Goal: Task Accomplishment & Management: Use online tool/utility

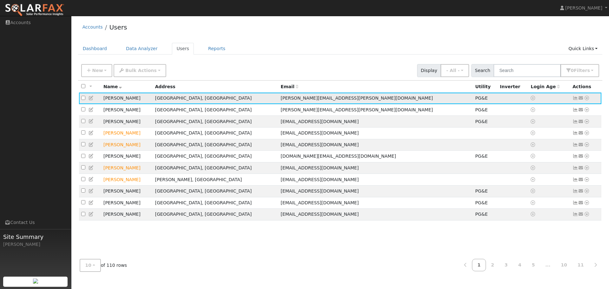
click at [587, 100] on icon at bounding box center [587, 98] width 6 height 4
click at [558, 122] on link "Reports" at bounding box center [567, 123] width 41 height 9
click at [586, 100] on icon at bounding box center [587, 98] width 6 height 4
click at [525, 122] on link "Scenario" at bounding box center [518, 123] width 47 height 9
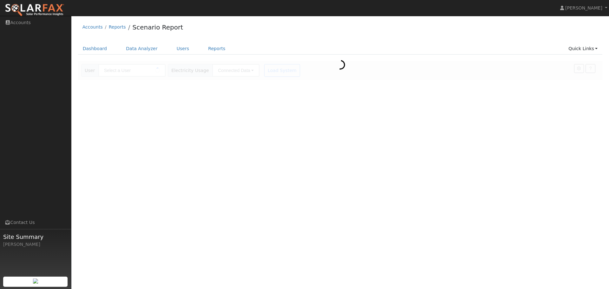
type input "[PERSON_NAME]"
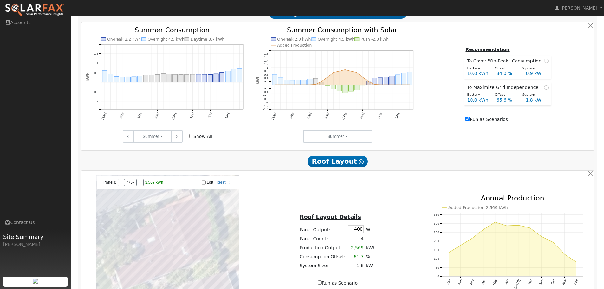
scroll to position [254, 0]
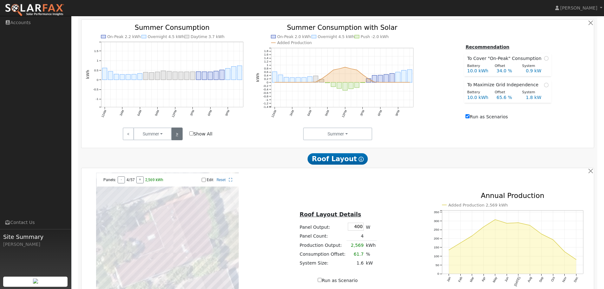
click at [178, 136] on link ">" at bounding box center [176, 133] width 11 height 13
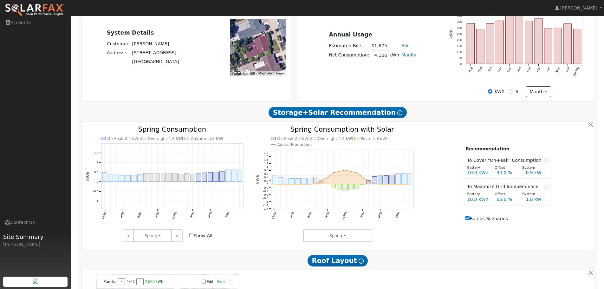
scroll to position [0, 0]
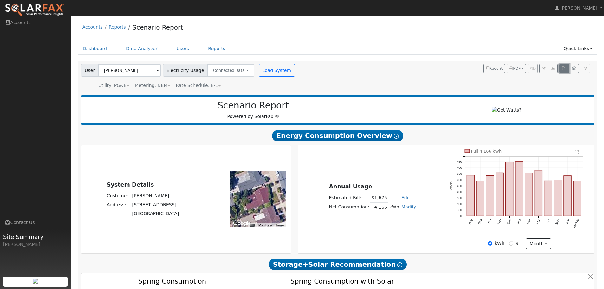
click at [563, 70] on icon "button" at bounding box center [564, 69] width 5 height 4
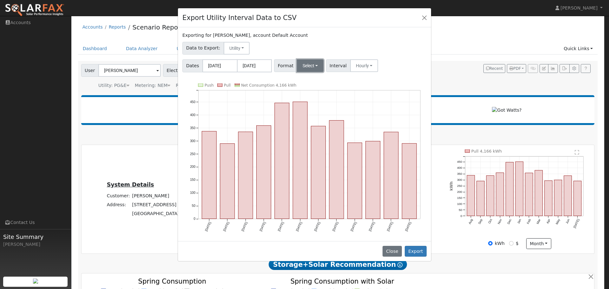
click at [305, 67] on button "Select" at bounding box center [310, 65] width 27 height 13
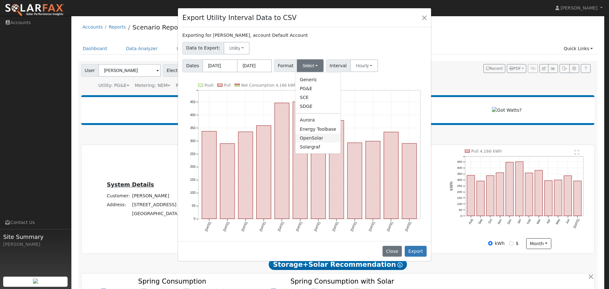
click at [318, 138] on link "OpenSolar" at bounding box center [317, 137] width 45 height 9
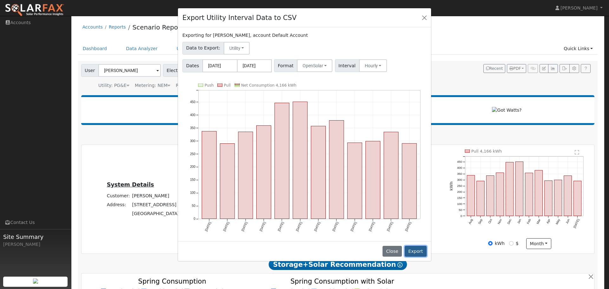
click at [413, 251] on button "Export" at bounding box center [415, 251] width 22 height 11
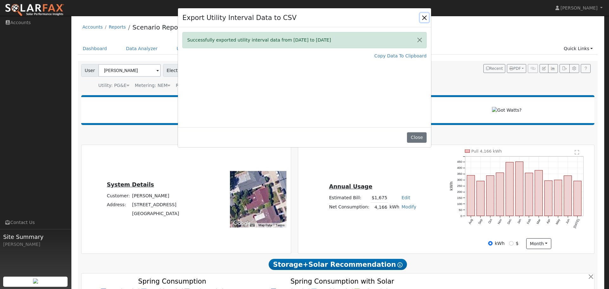
click at [424, 18] on button "Close" at bounding box center [424, 17] width 9 height 9
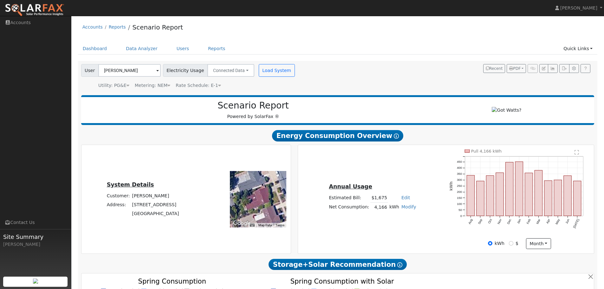
click at [447, 43] on ul "Dashboard Data Analyzer Users Reports Quick Links Quick Add Quick Connect Run a…" at bounding box center [337, 49] width 519 height 12
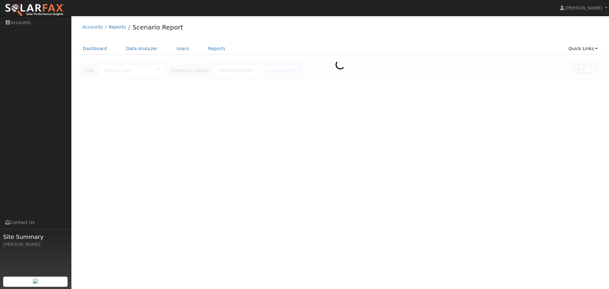
type input "[PERSON_NAME]"
